Goal: Transaction & Acquisition: Purchase product/service

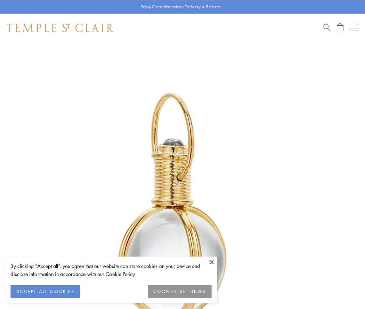
scroll to position [181, 0]
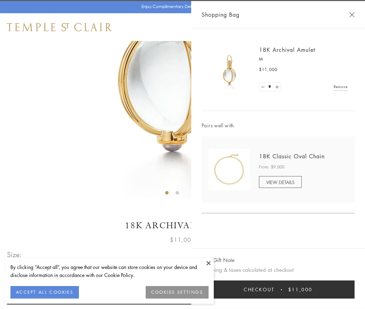
click at [278, 289] on button "Checkout $11,000" at bounding box center [278, 289] width 153 height 18
